Goal: Check status

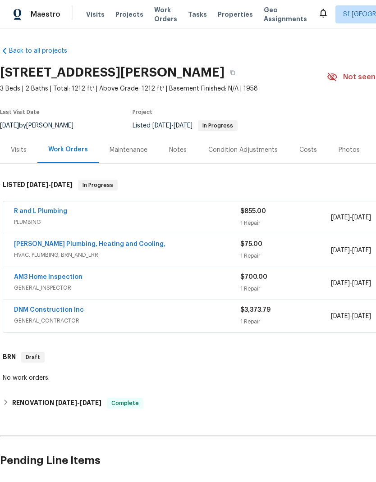
click at [52, 210] on link "R and L Plumbing" at bounding box center [40, 211] width 53 height 6
